Goal: Download file/media

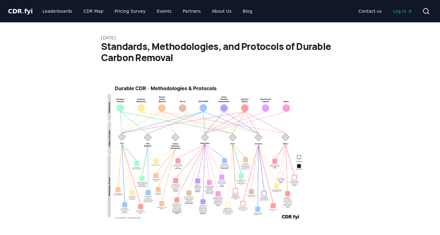
click at [215, 153] on img at bounding box center [203, 151] width 205 height 146
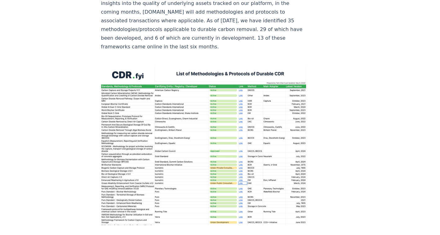
scroll to position [892, 0]
